Goal: Navigation & Orientation: Find specific page/section

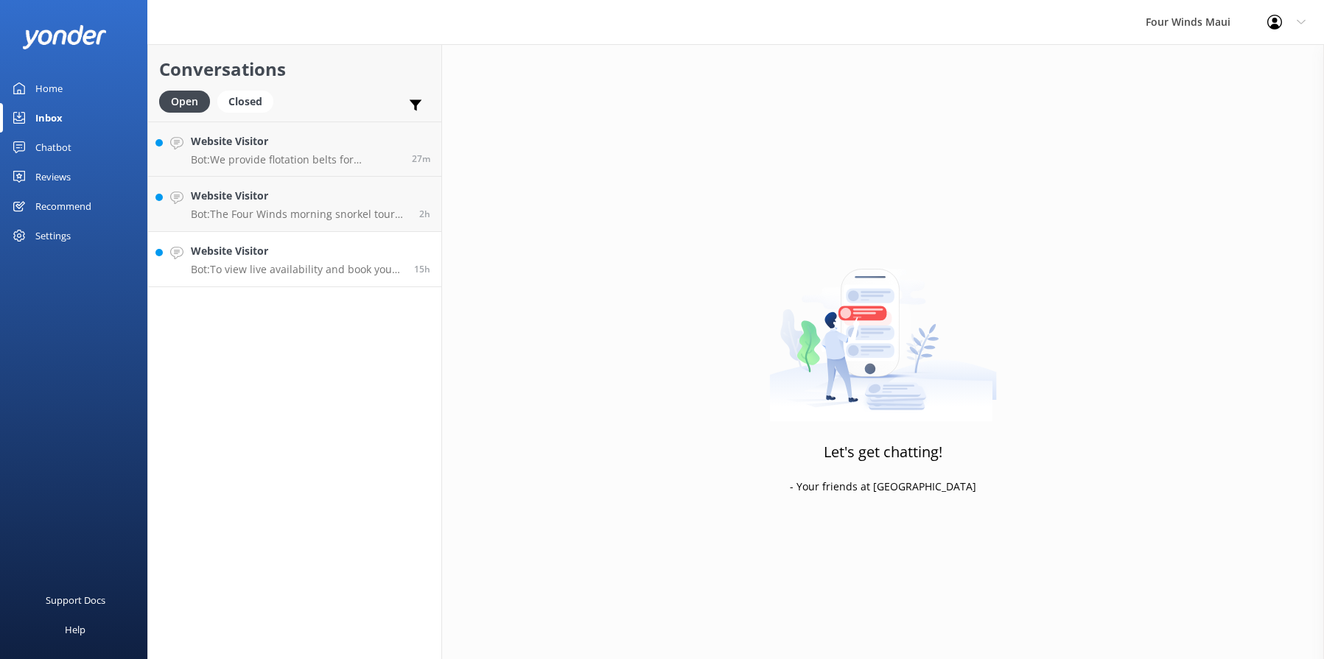
click at [284, 267] on p "Bot: To view live availability and book your tour, please visit [URL][DOMAIN_NA…" at bounding box center [297, 269] width 212 height 13
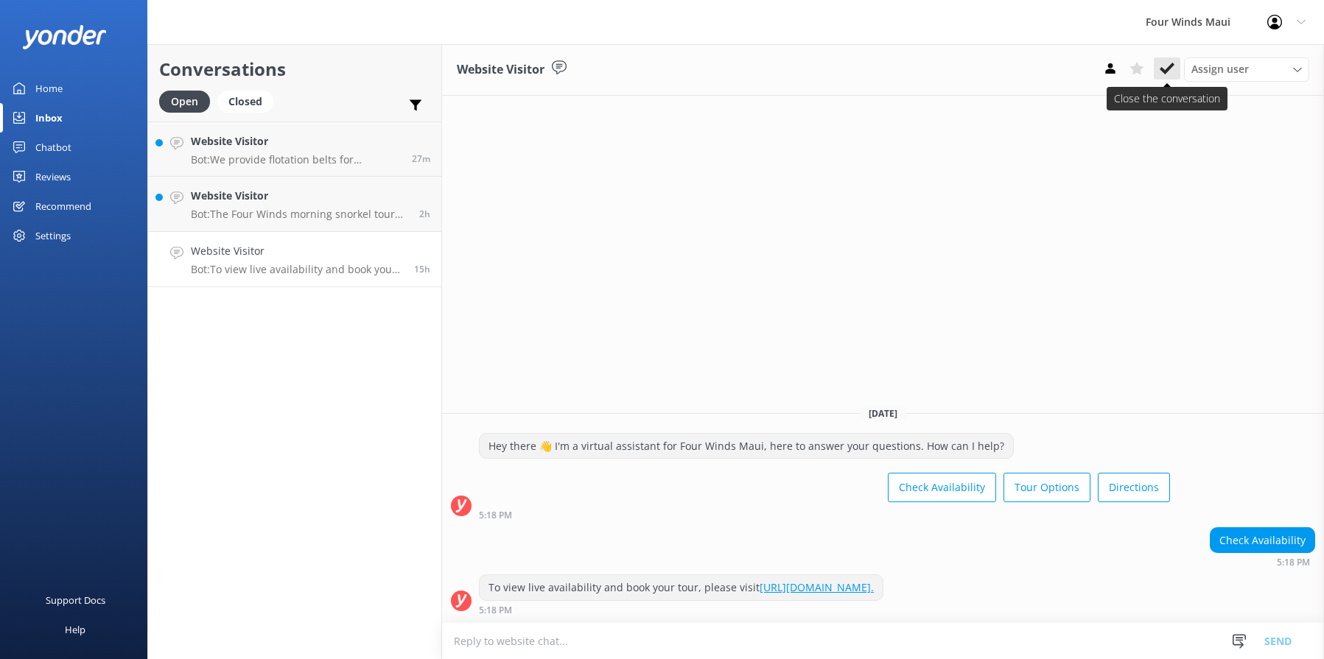
click at [1162, 68] on use at bounding box center [1166, 69] width 15 height 12
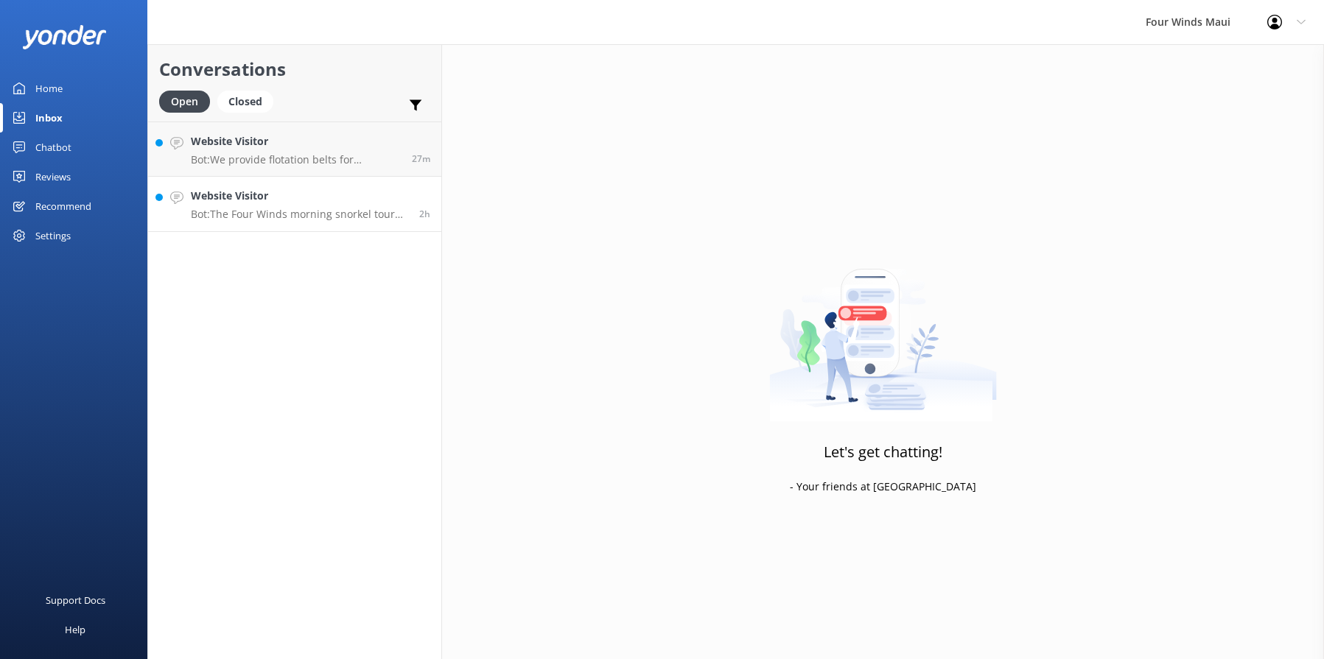
click at [298, 197] on h4 "Website Visitor" at bounding box center [299, 196] width 217 height 16
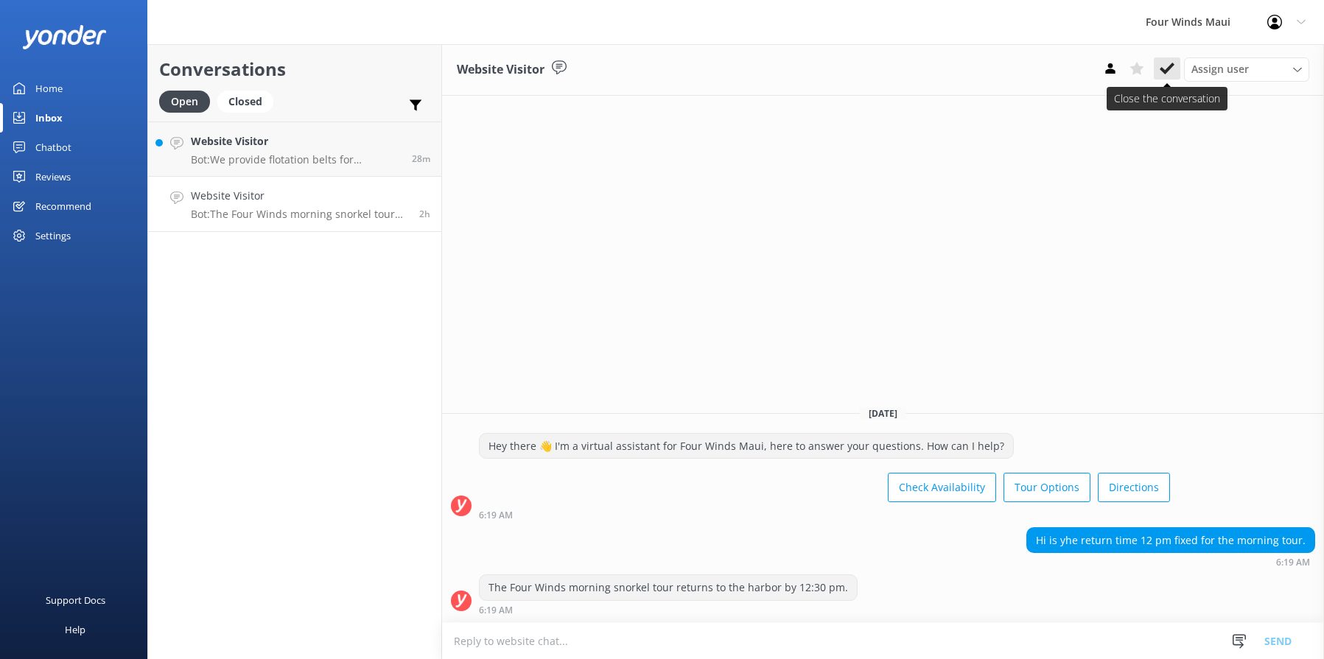
click at [1166, 65] on icon at bounding box center [1166, 68] width 15 height 15
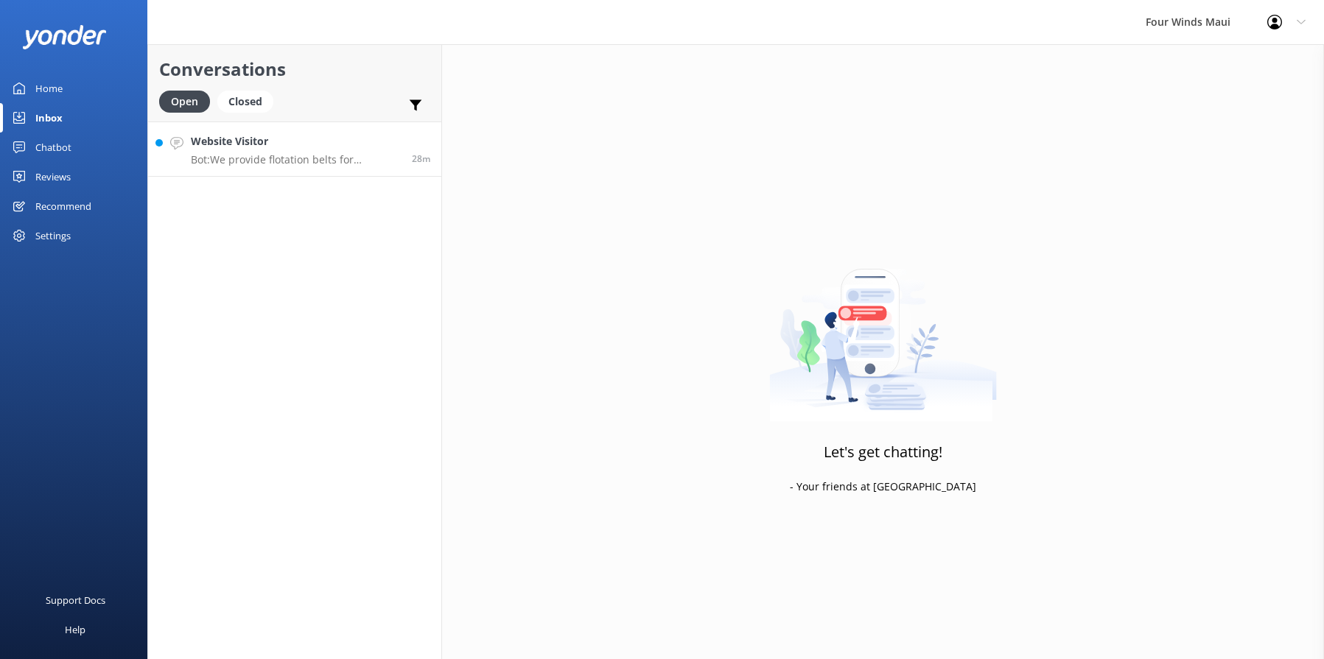
click at [311, 163] on p "Bot: We provide flotation belts for snorkeling, which are more comfortable and …" at bounding box center [296, 159] width 210 height 13
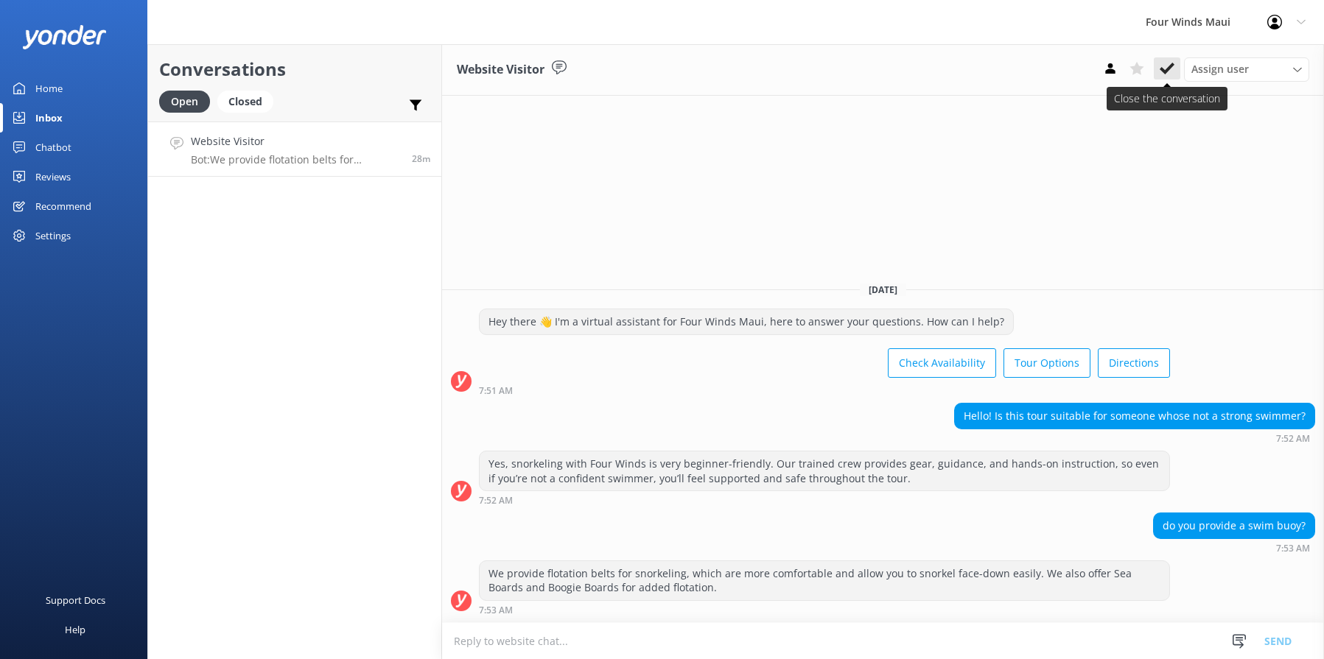
click at [1173, 69] on icon at bounding box center [1166, 68] width 15 height 15
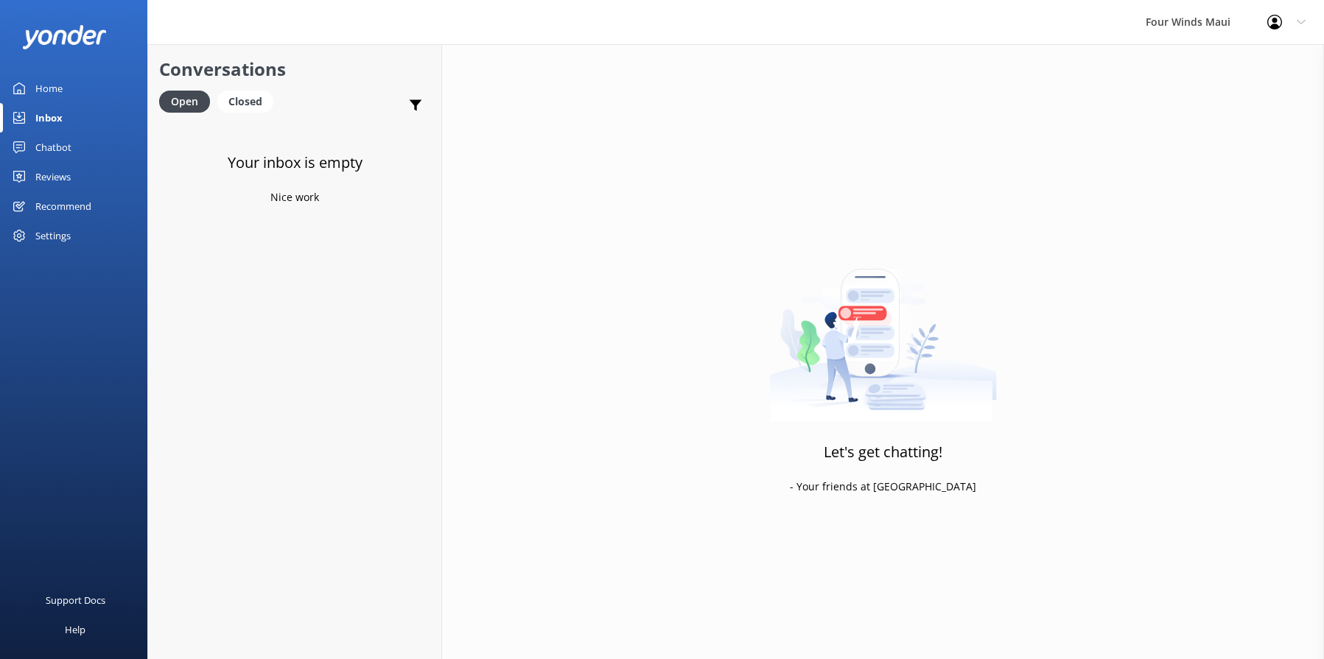
click at [50, 82] on div "Home" at bounding box center [48, 88] width 27 height 29
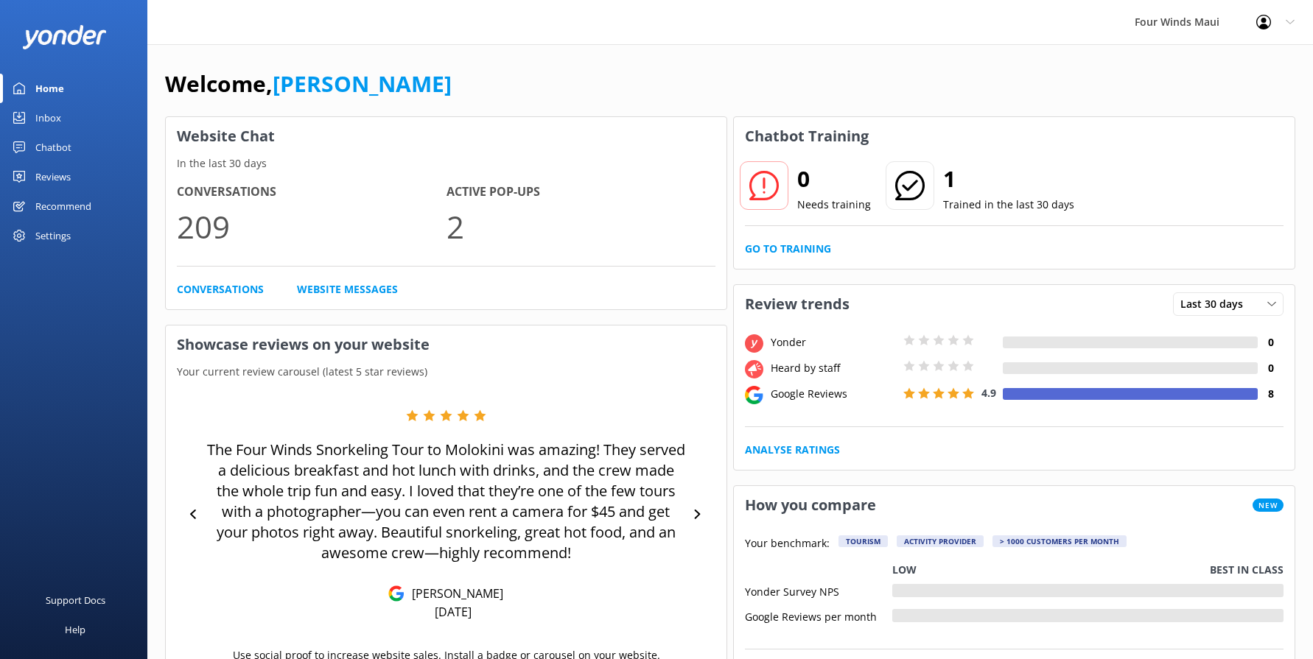
click at [49, 119] on div "Inbox" at bounding box center [48, 117] width 26 height 29
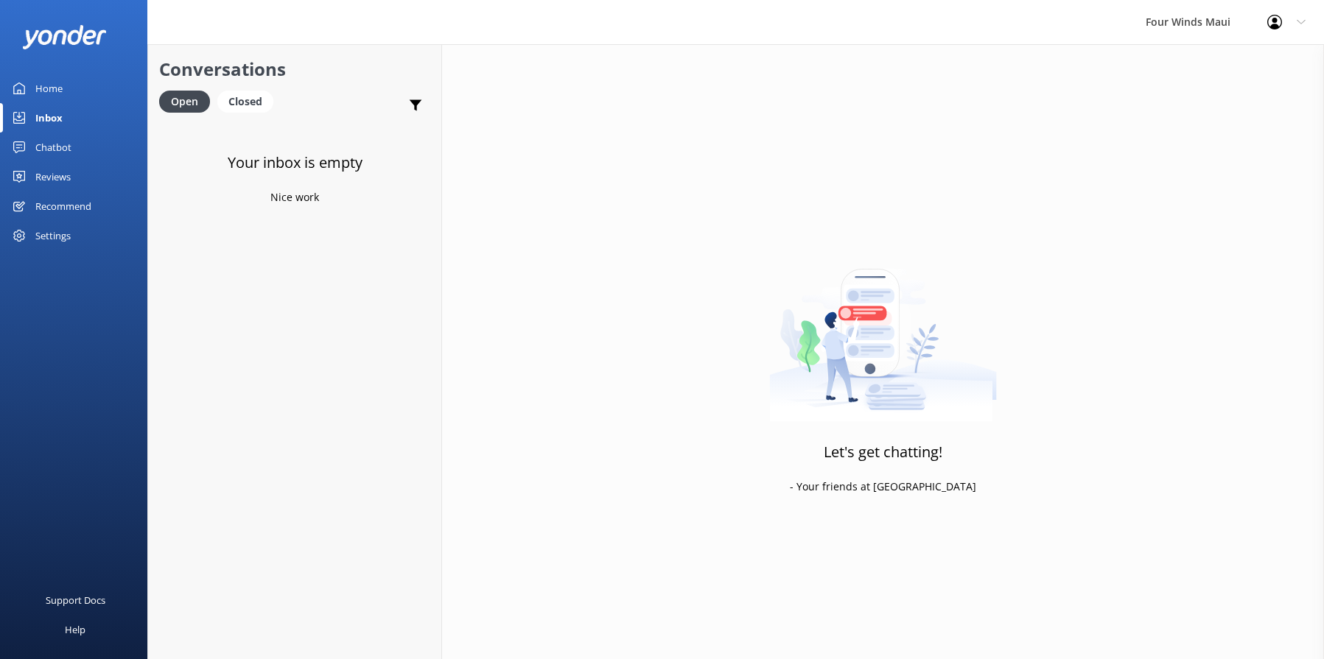
click at [50, 141] on div "Chatbot" at bounding box center [53, 147] width 36 height 29
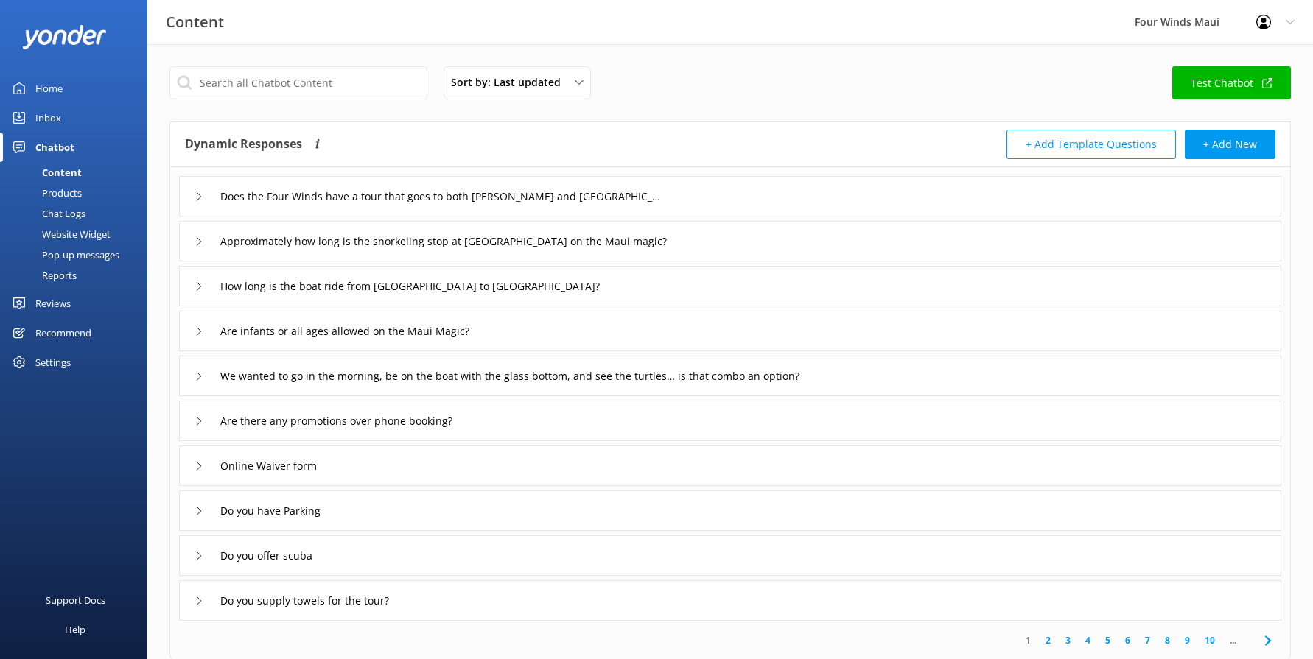
click at [91, 78] on link "Home" at bounding box center [73, 88] width 147 height 29
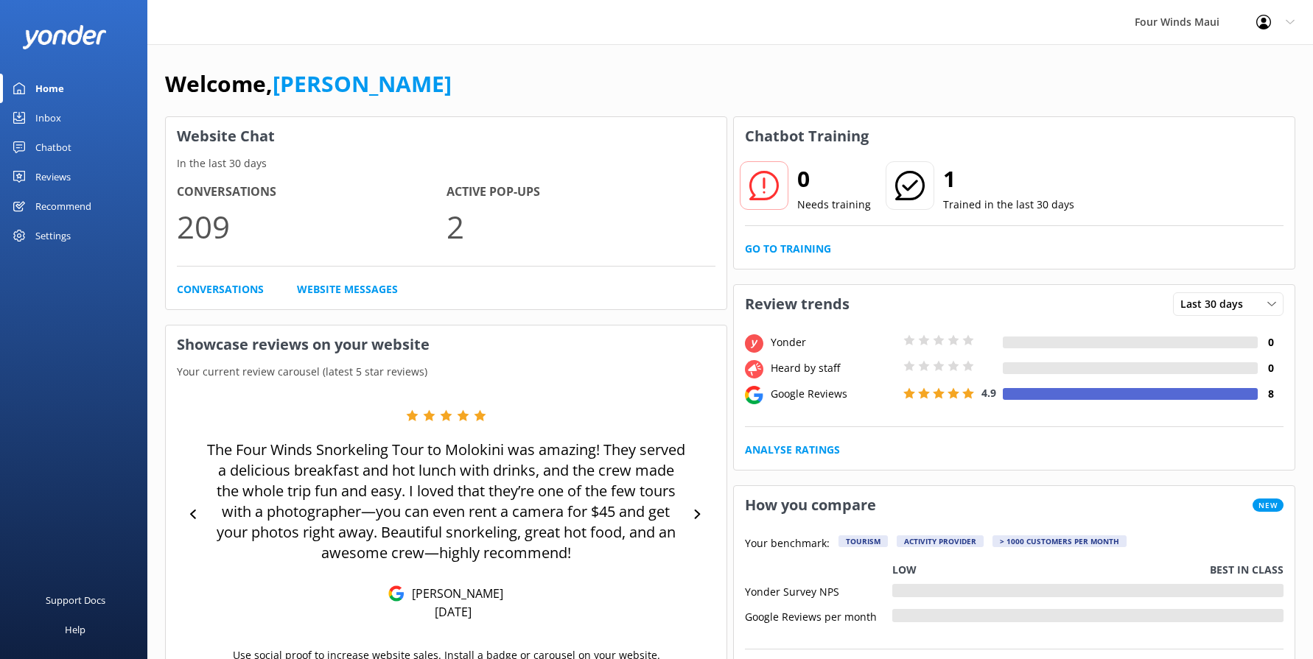
click at [56, 149] on div "Chatbot" at bounding box center [53, 147] width 36 height 29
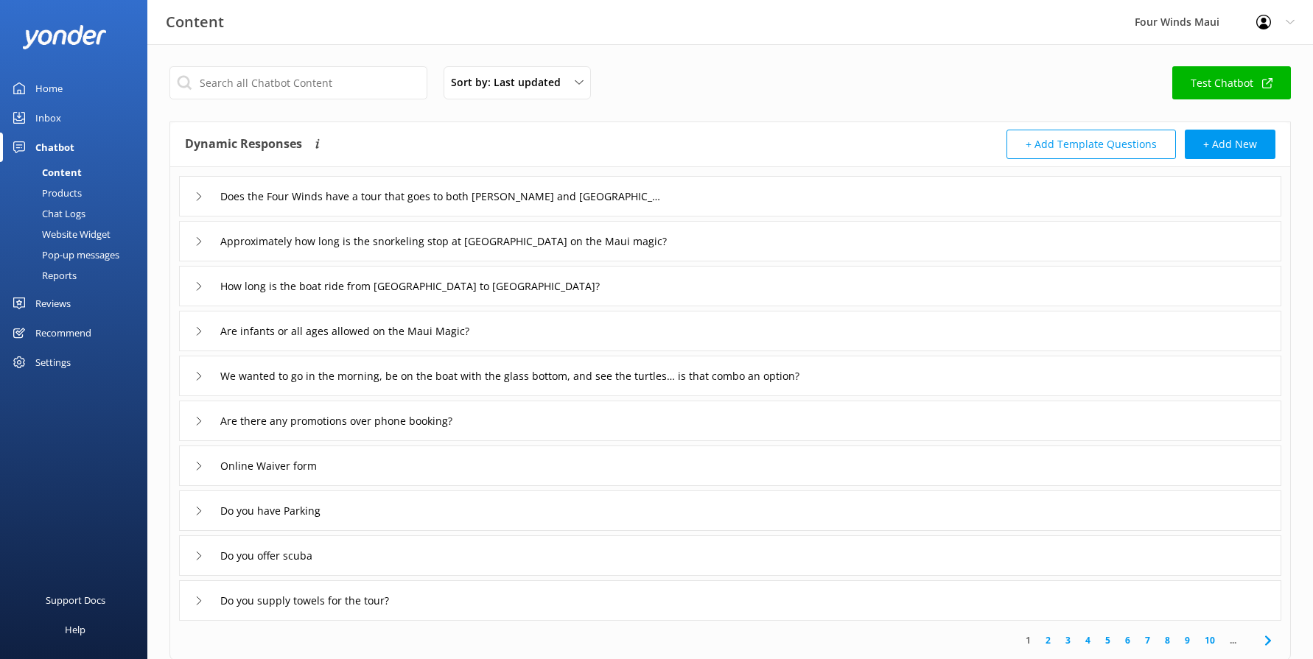
click at [54, 278] on div "Reports" at bounding box center [43, 275] width 68 height 21
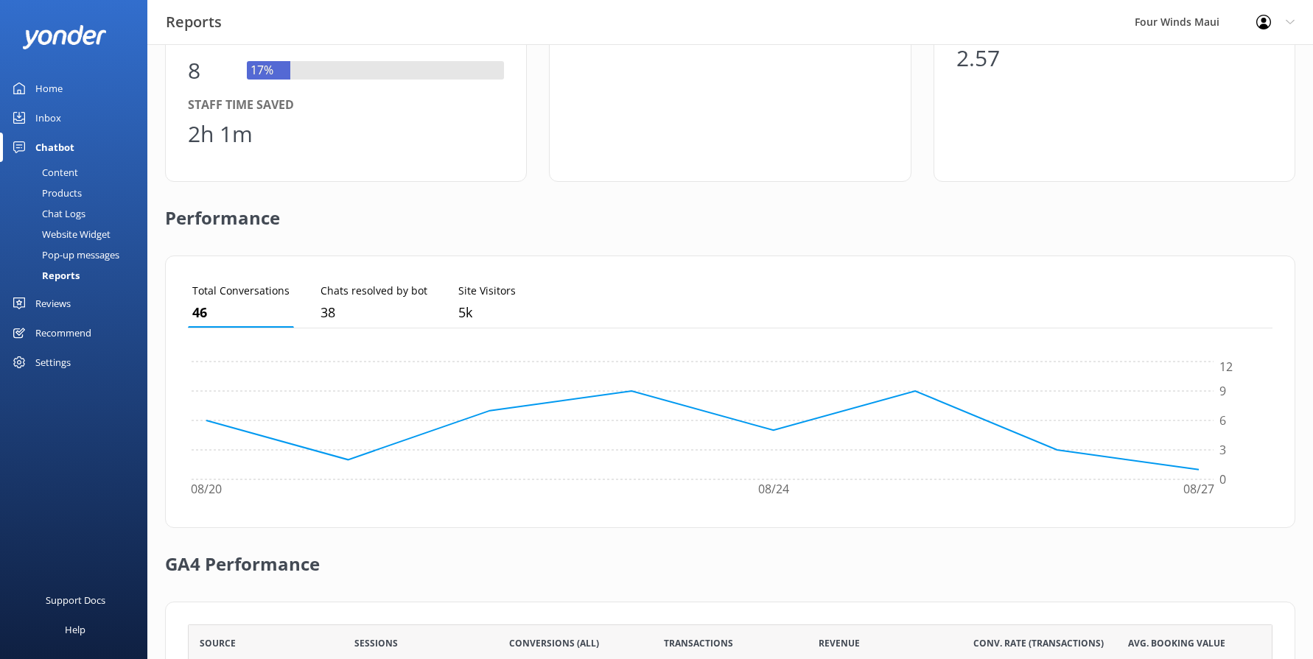
scroll to position [368, 0]
